Goal: Task Accomplishment & Management: Manage account settings

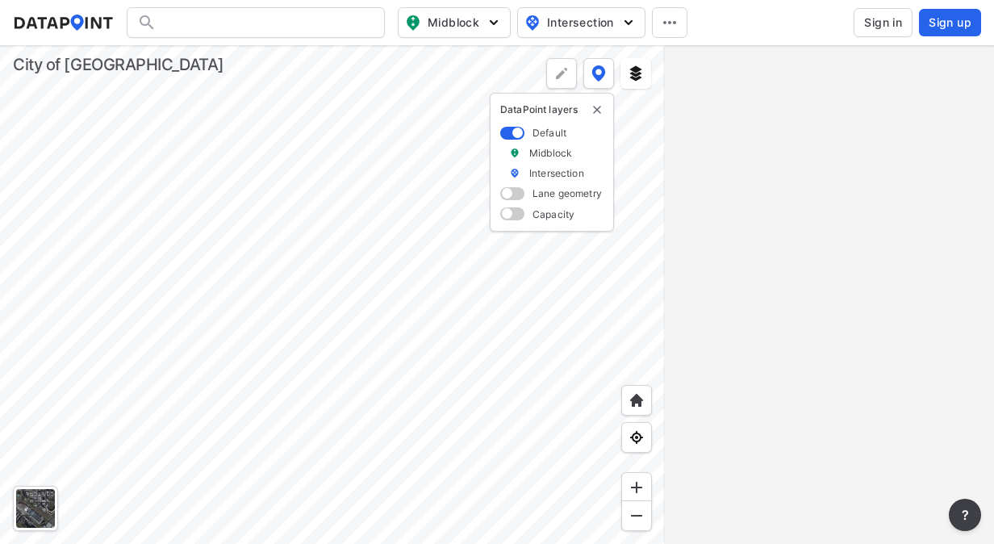
click at [877, 15] on span "Sign in" at bounding box center [883, 23] width 38 height 16
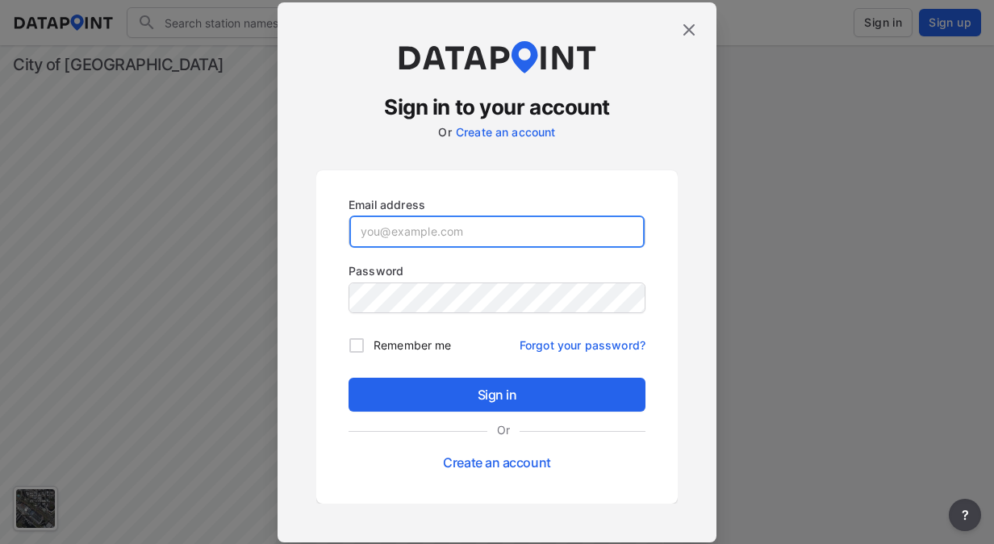
type input "[PERSON_NAME][EMAIL_ADDRESS][PERSON_NAME][DOMAIN_NAME]"
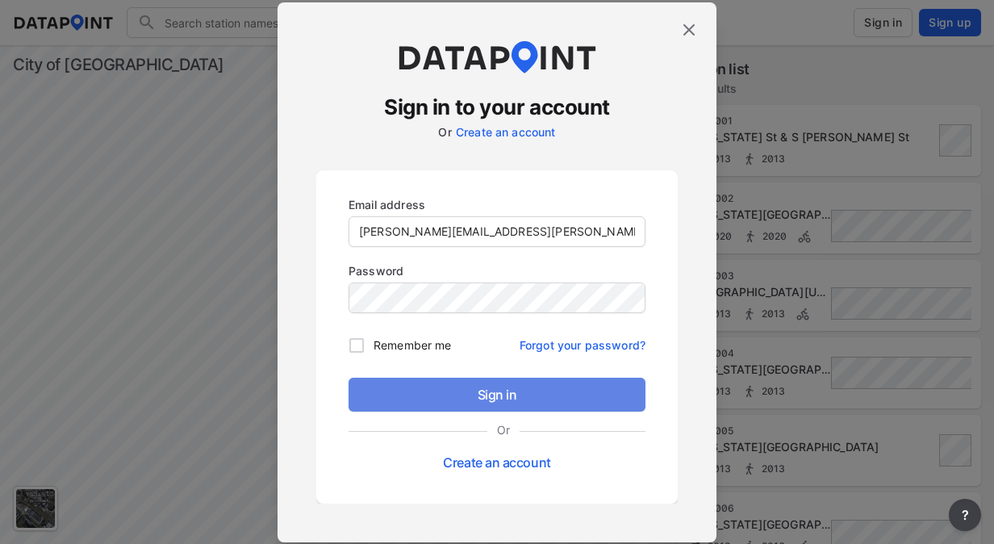
click at [489, 404] on span "Sign in" at bounding box center [497, 394] width 271 height 19
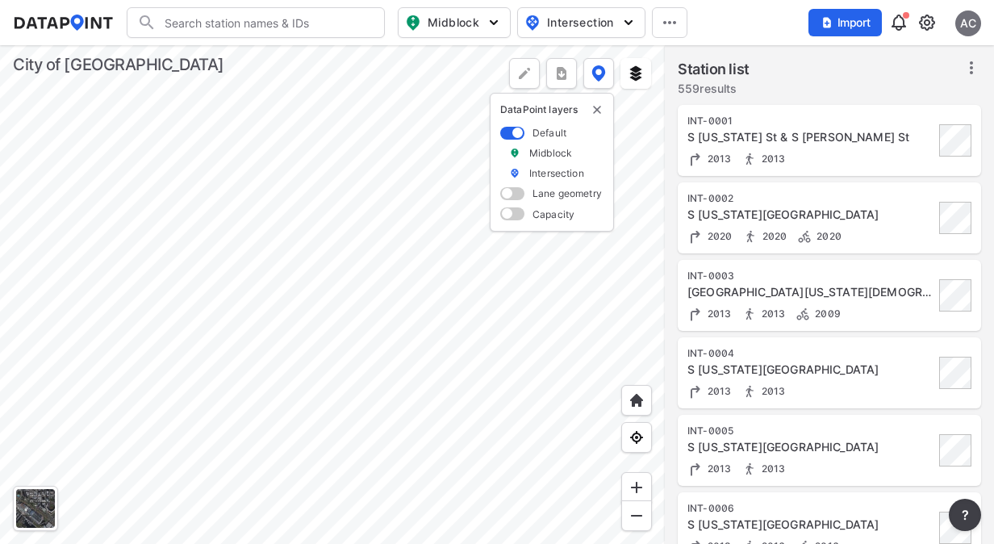
click at [139, 399] on div at bounding box center [332, 294] width 665 height 499
click at [328, 214] on div at bounding box center [332, 294] width 665 height 499
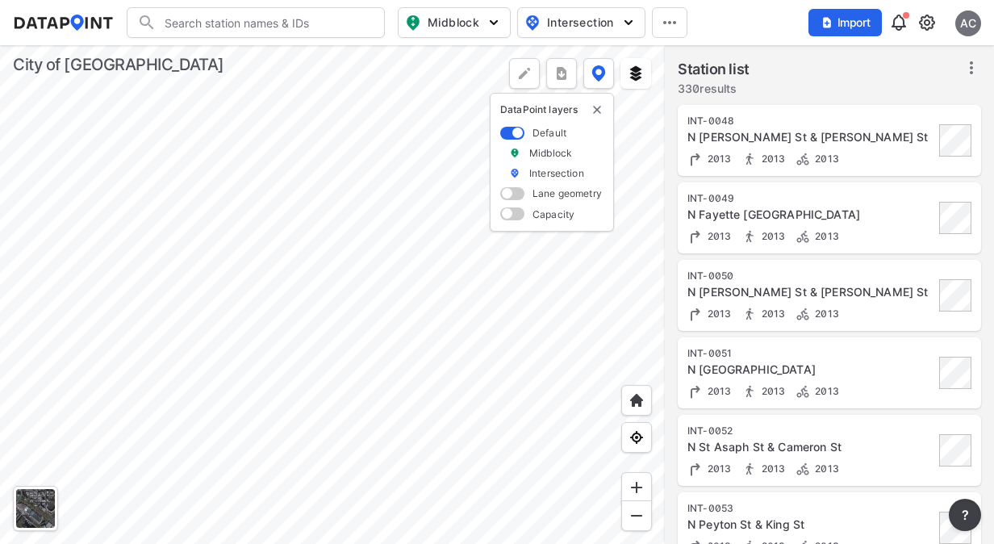
click at [262, 164] on div at bounding box center [332, 294] width 665 height 499
click at [73, 152] on div at bounding box center [332, 294] width 665 height 499
click at [333, 119] on div at bounding box center [332, 294] width 665 height 499
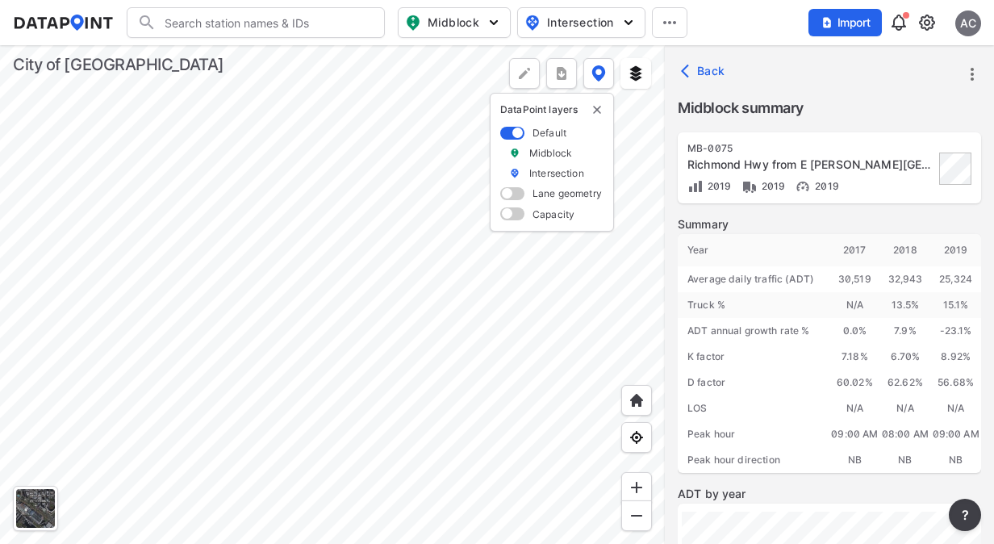
click at [328, 144] on div at bounding box center [332, 294] width 665 height 499
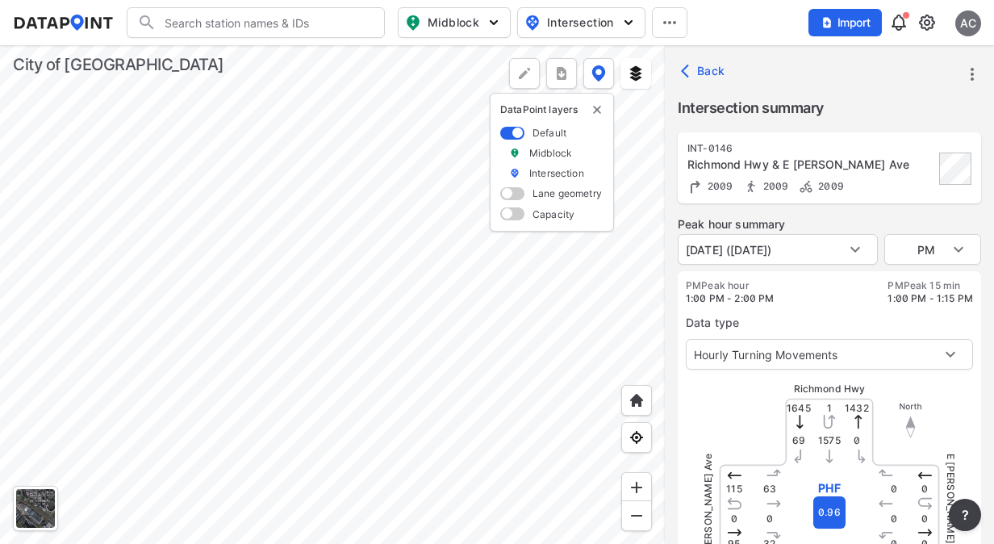
click at [333, 202] on div at bounding box center [332, 294] width 665 height 499
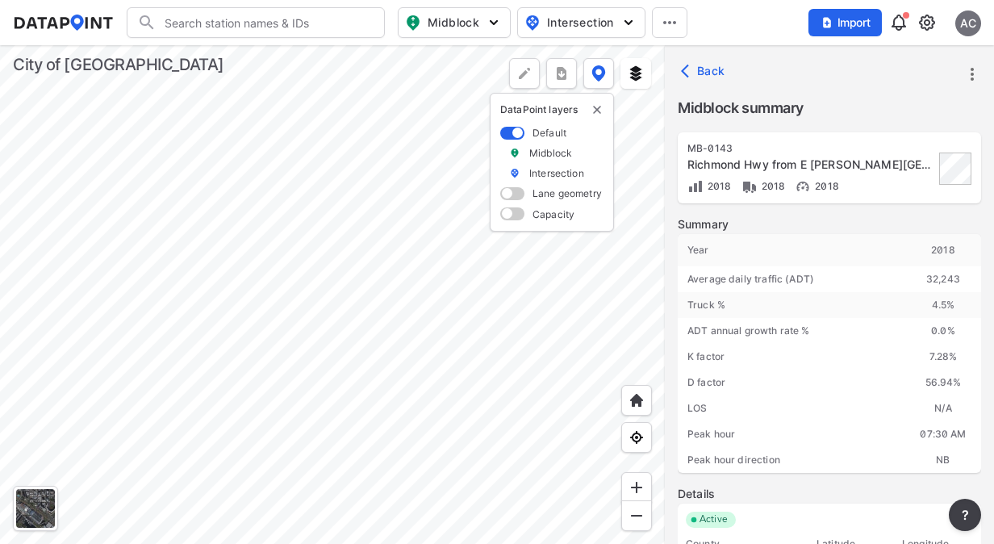
click at [337, 230] on div at bounding box center [332, 294] width 665 height 499
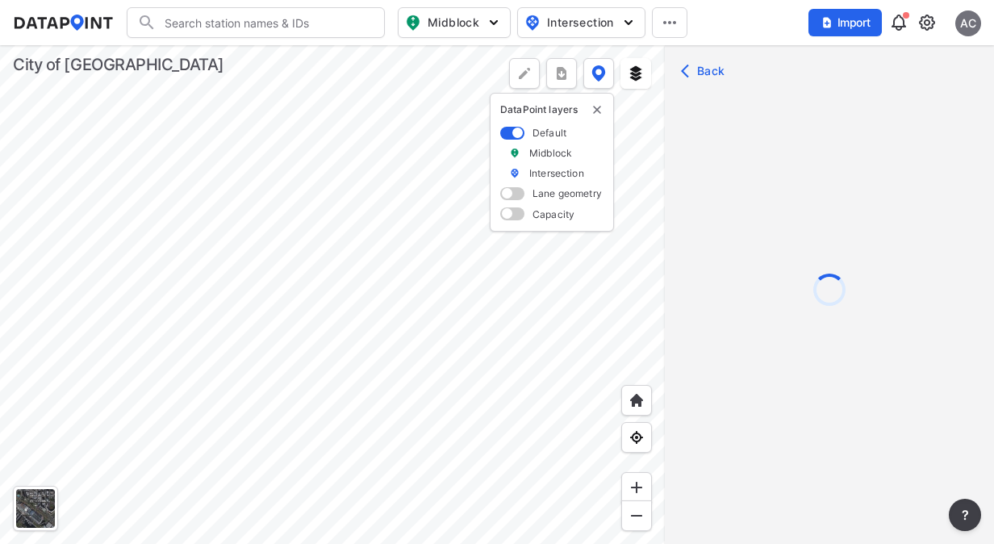
click at [263, 239] on div at bounding box center [332, 294] width 665 height 499
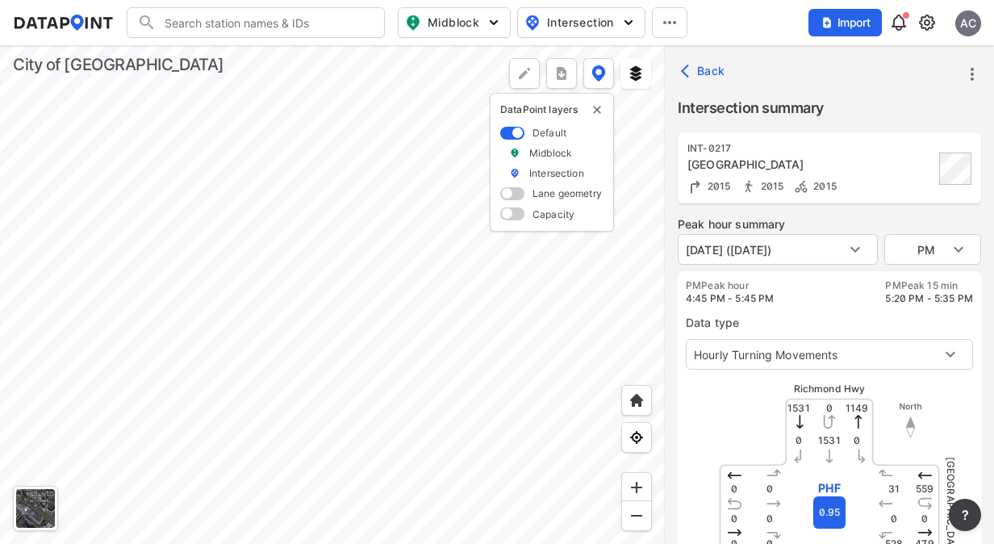
click at [529, 74] on img at bounding box center [525, 73] width 16 height 16
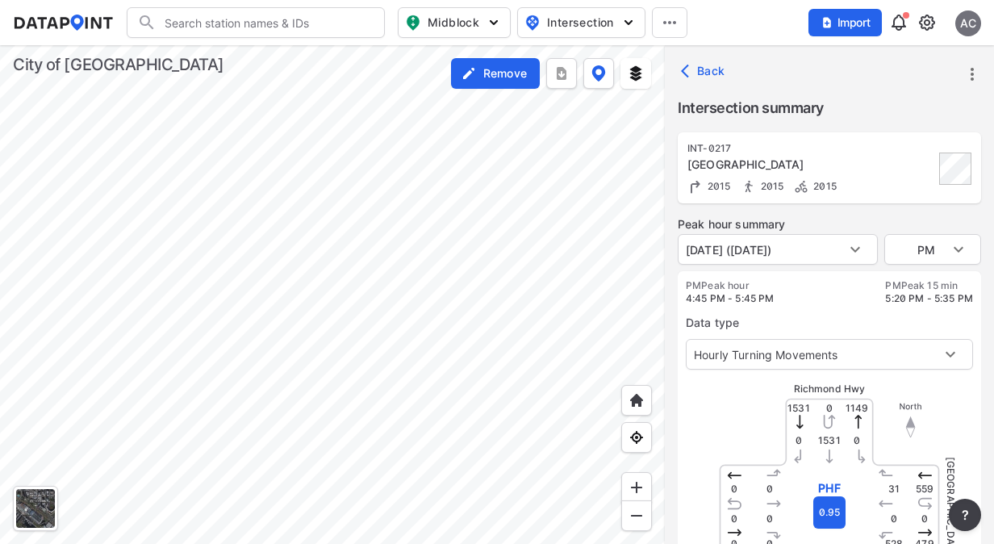
click at [308, 535] on div at bounding box center [332, 294] width 665 height 499
click at [575, 77] on button "more" at bounding box center [561, 73] width 31 height 31
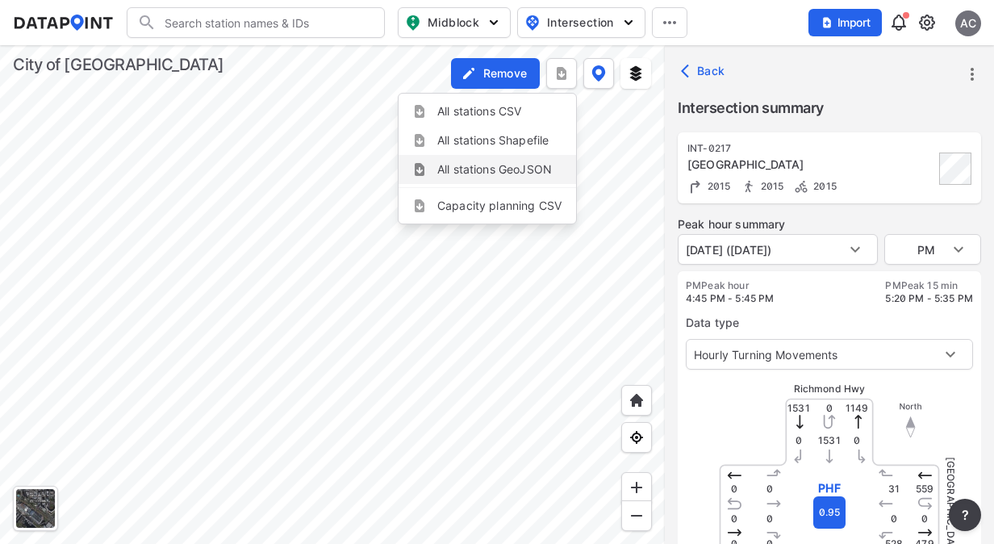
click at [334, 235] on div at bounding box center [332, 294] width 665 height 499
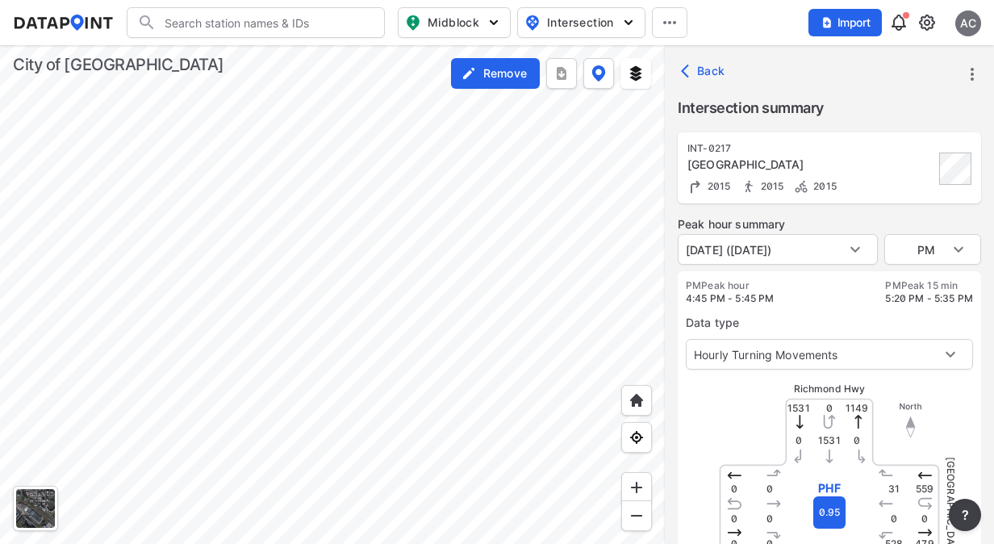
click at [294, 241] on div at bounding box center [332, 294] width 665 height 499
click at [321, 290] on div at bounding box center [332, 294] width 665 height 499
click at [743, 46] on div "Back" at bounding box center [829, 71] width 329 height 52
click at [981, 69] on icon "more" at bounding box center [972, 74] width 19 height 19
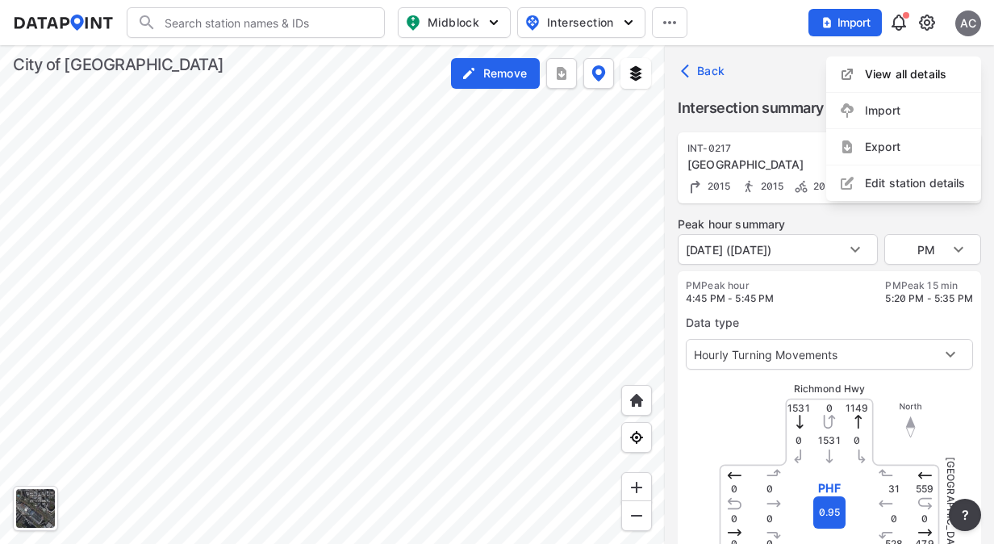
click at [867, 70] on li "View all details" at bounding box center [904, 74] width 155 height 29
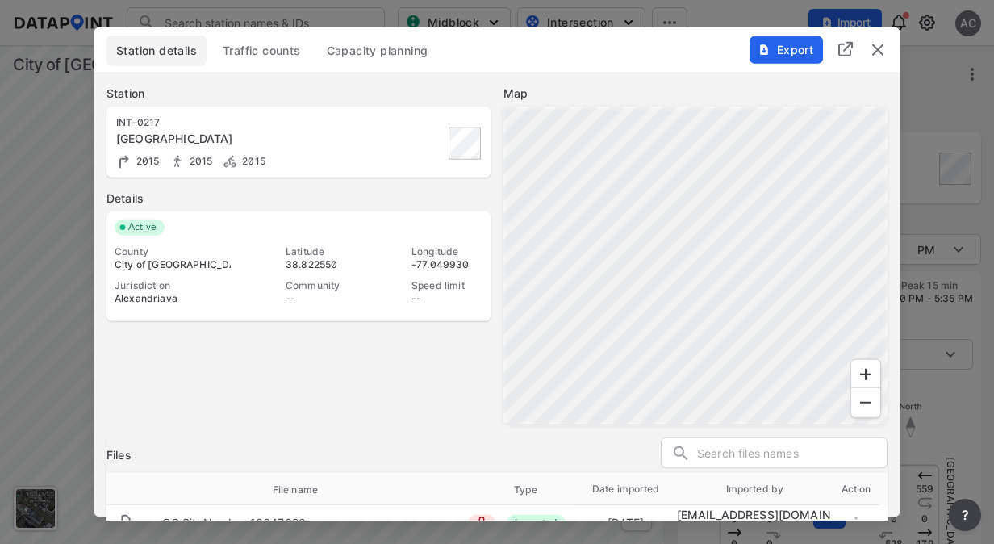
click at [872, 44] on img "delete" at bounding box center [877, 49] width 19 height 19
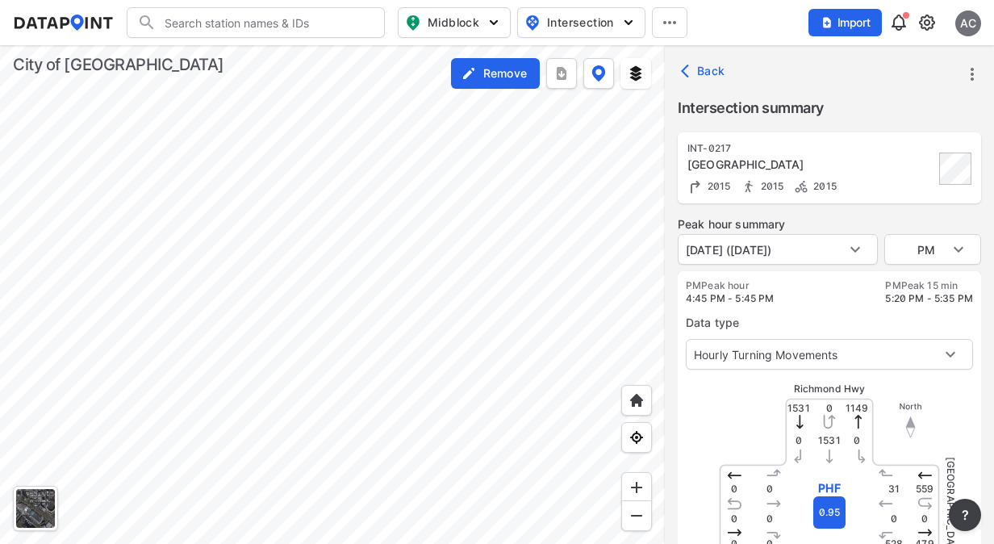
click at [415, 287] on div at bounding box center [332, 294] width 665 height 499
click at [489, 76] on label "Remove" at bounding box center [505, 73] width 44 height 16
click at [489, 76] on div at bounding box center [332, 294] width 665 height 499
click at [345, 206] on div at bounding box center [332, 294] width 665 height 499
click at [517, 78] on img at bounding box center [525, 73] width 16 height 16
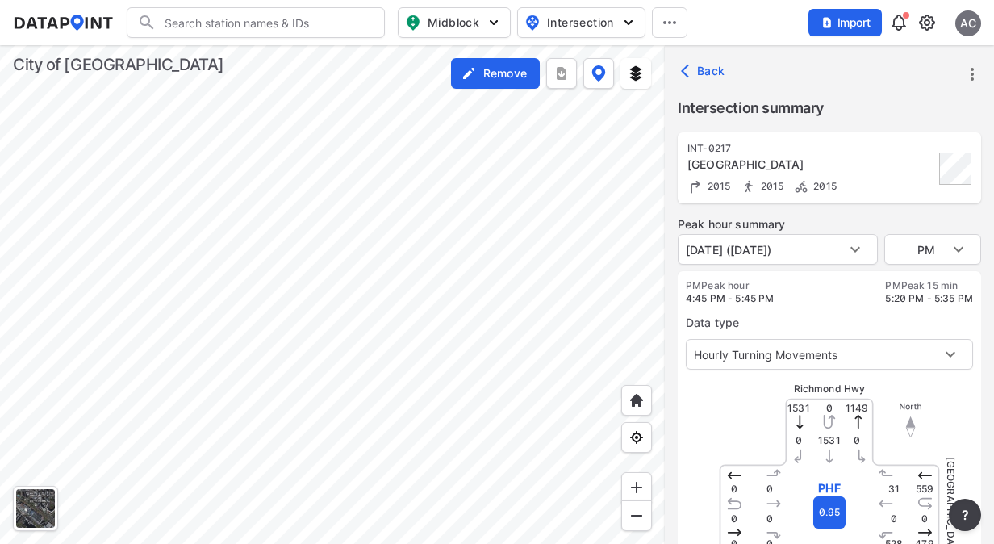
click at [369, 429] on div at bounding box center [332, 294] width 665 height 499
click at [702, 64] on span "Back" at bounding box center [704, 71] width 41 height 16
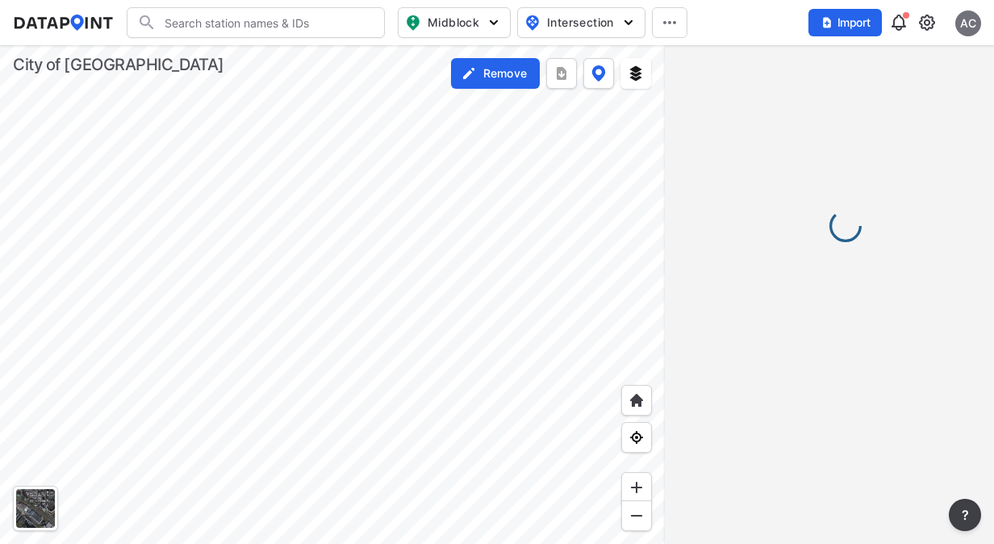
click at [763, 93] on div at bounding box center [829, 71] width 329 height 53
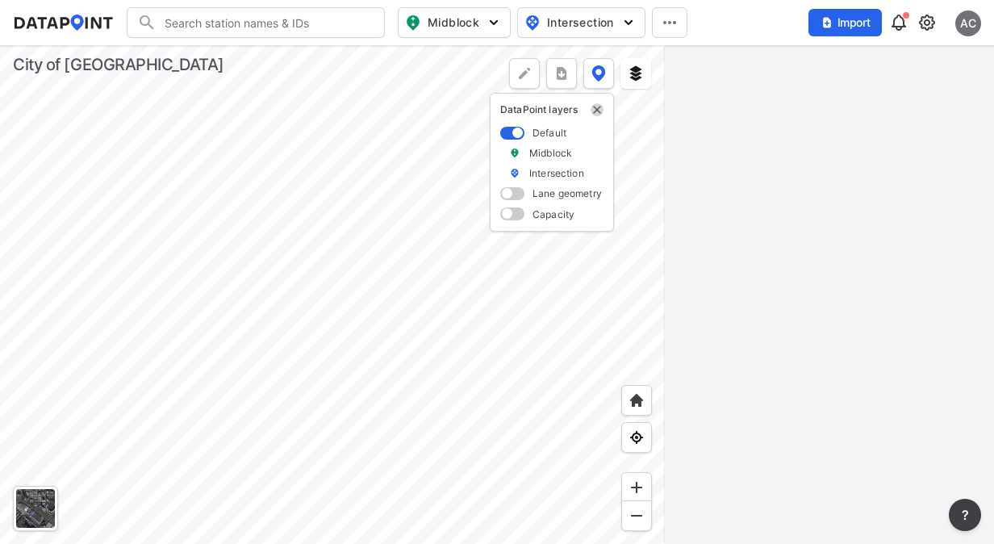
click at [599, 112] on img "delete" at bounding box center [597, 109] width 13 height 13
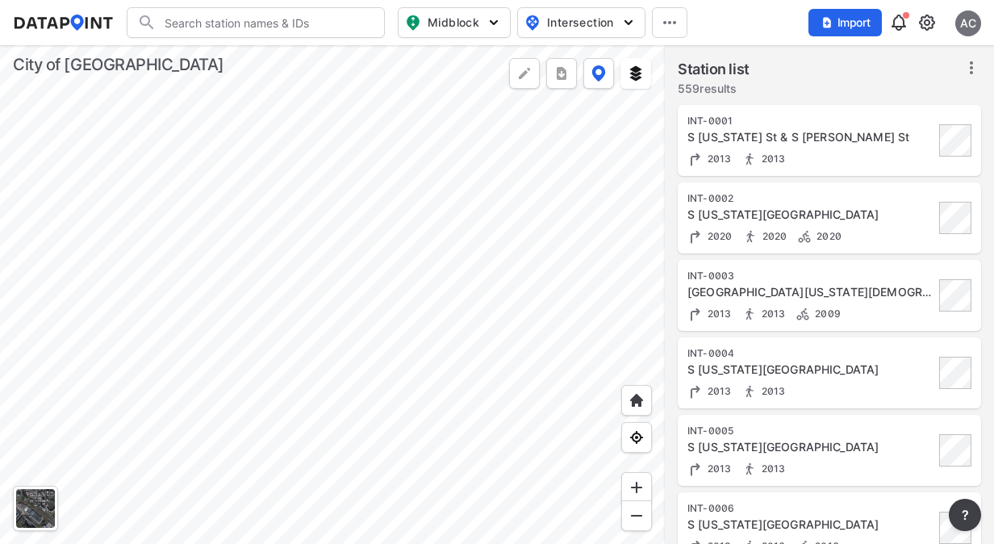
click at [462, 269] on div at bounding box center [332, 294] width 665 height 499
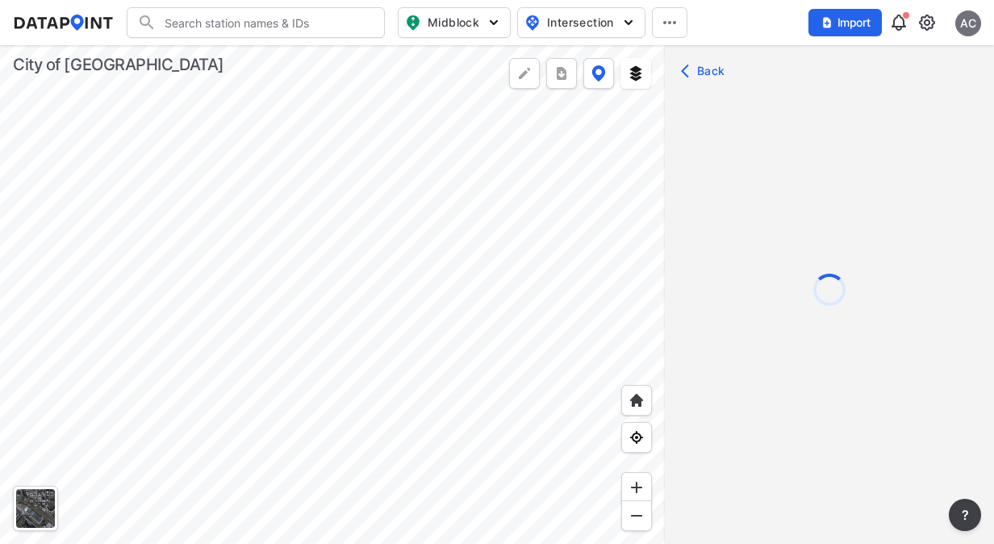
click at [399, 347] on div at bounding box center [332, 294] width 665 height 499
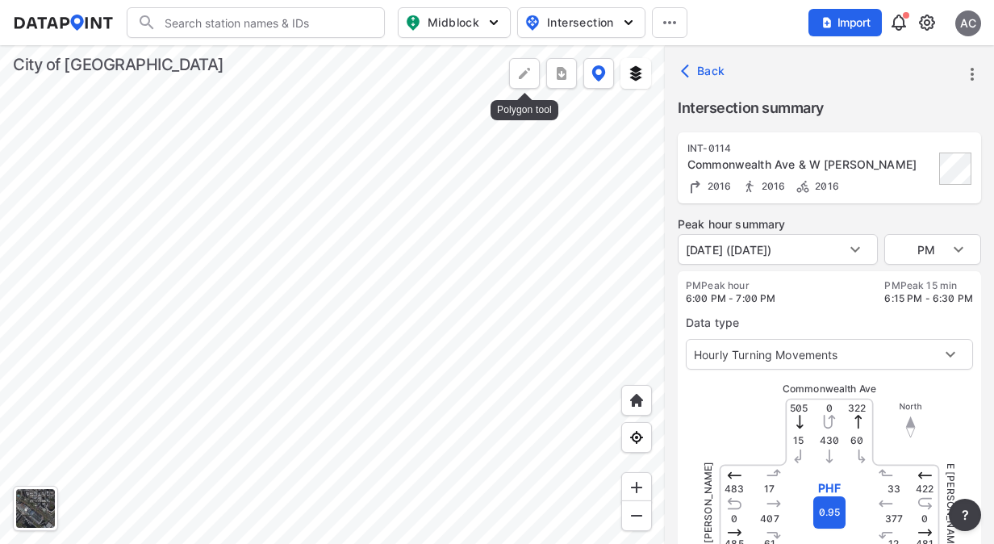
click at [534, 69] on div at bounding box center [524, 73] width 31 height 31
click at [688, 77] on icon "button" at bounding box center [689, 71] width 16 height 16
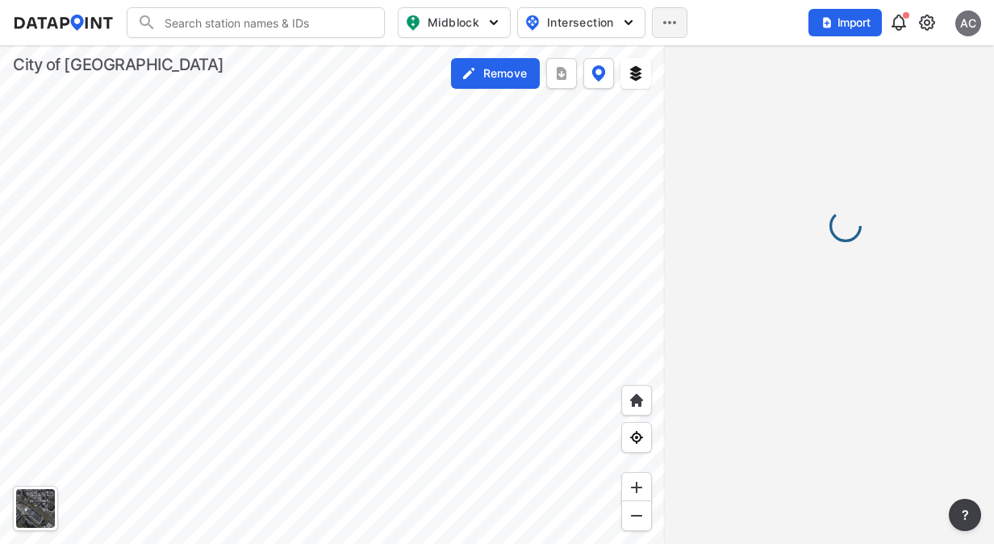
click at [662, 12] on label at bounding box center [670, 22] width 36 height 31
click at [659, 53] on img "button" at bounding box center [659, 60] width 16 height 16
click at [601, 94] on img "button" at bounding box center [600, 98] width 16 height 16
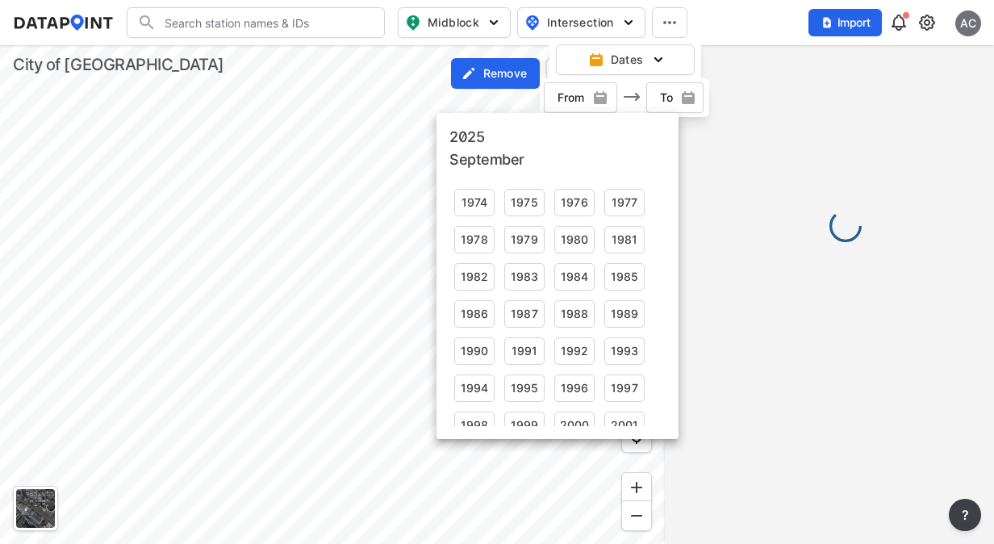
scroll to position [241, 0]
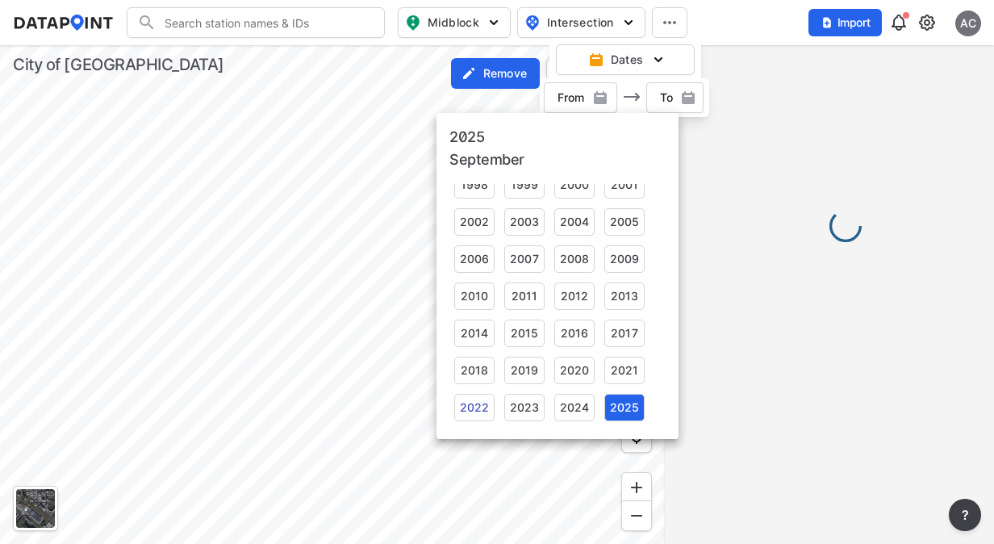
click at [476, 412] on div "2022" at bounding box center [474, 407] width 40 height 27
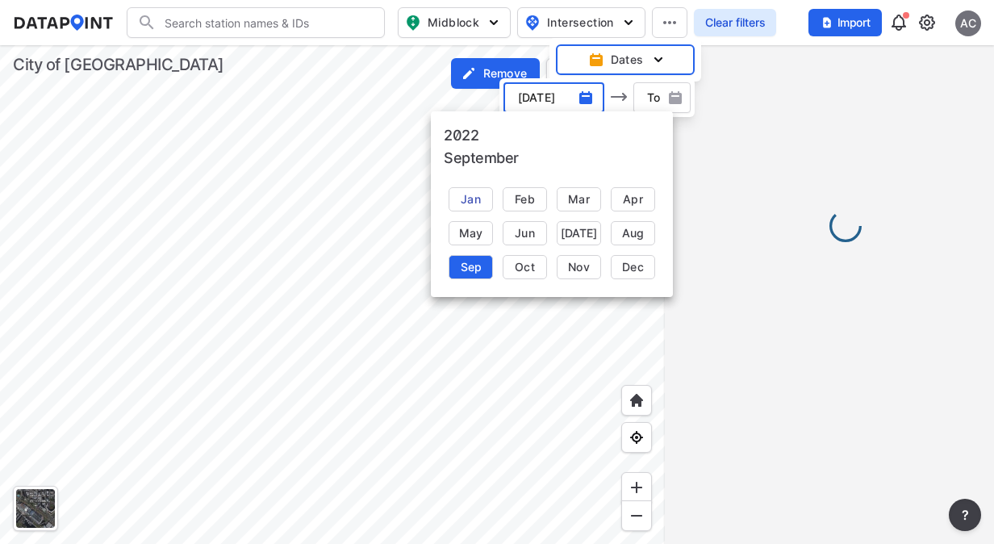
click at [490, 202] on div "Jan" at bounding box center [471, 199] width 44 height 24
type input "Jan 2022"
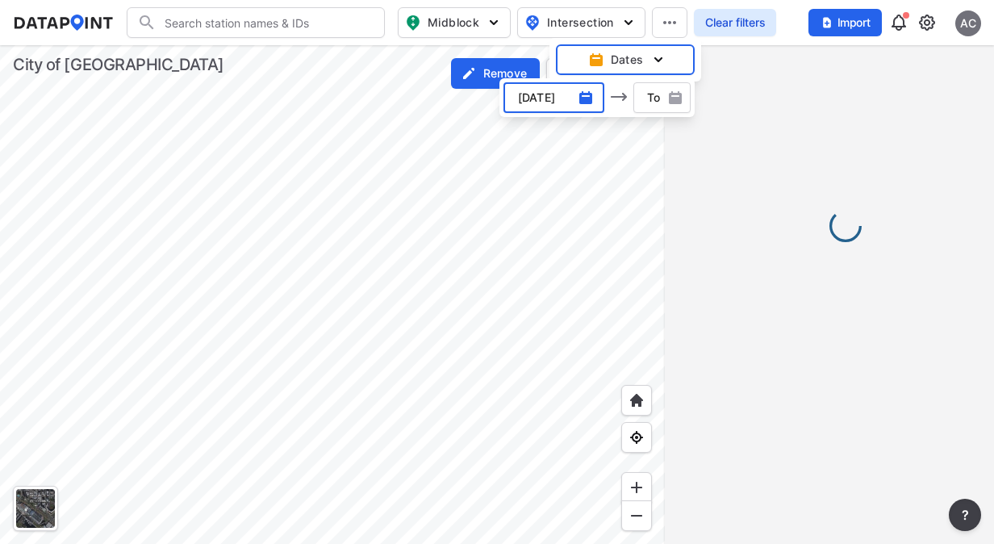
click at [660, 101] on span "button" at bounding box center [662, 98] width 59 height 16
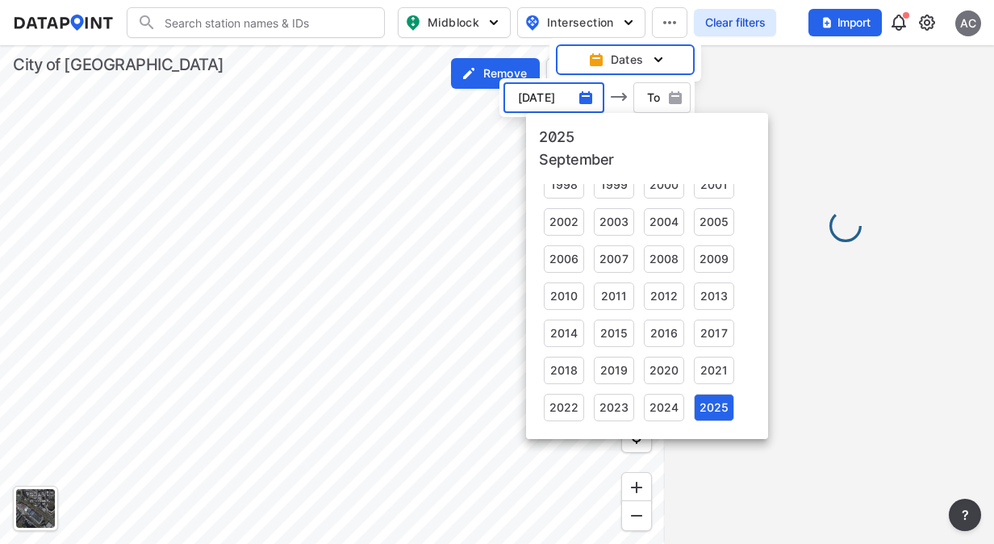
click at [700, 400] on div "2025" at bounding box center [714, 407] width 40 height 27
type input "Sep 2025"
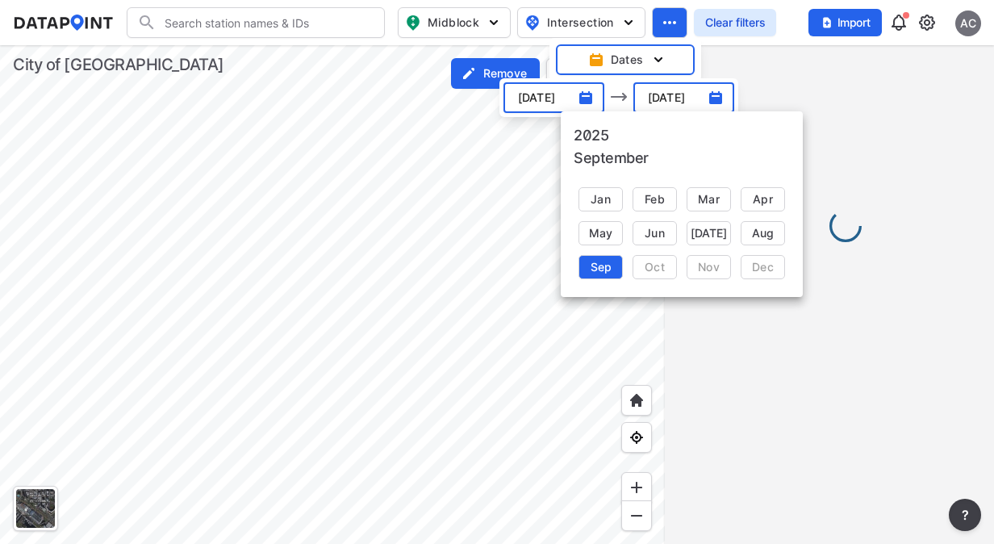
click at [792, 77] on div at bounding box center [497, 272] width 994 height 544
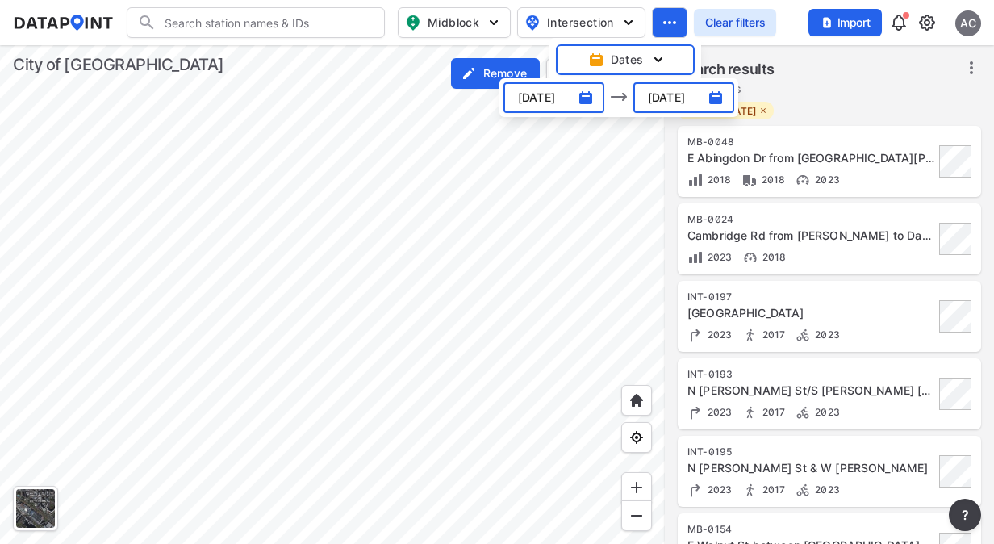
click at [464, 406] on div at bounding box center [332, 294] width 665 height 499
